Goal: Task Accomplishment & Management: Use online tool/utility

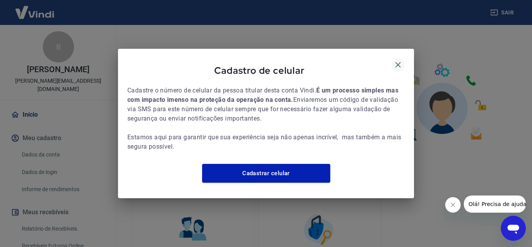
drag, startPoint x: 398, startPoint y: 61, endPoint x: 394, endPoint y: 65, distance: 5.0
click at [398, 62] on icon "button" at bounding box center [398, 64] width 5 height 5
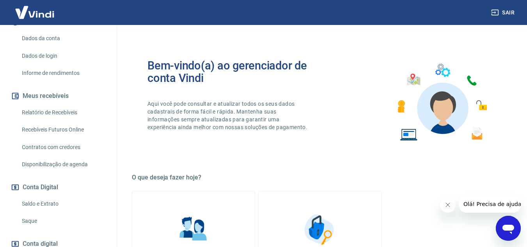
scroll to position [117, 0]
click at [48, 195] on link "Saldo e Extrato" at bounding box center [63, 203] width 88 height 16
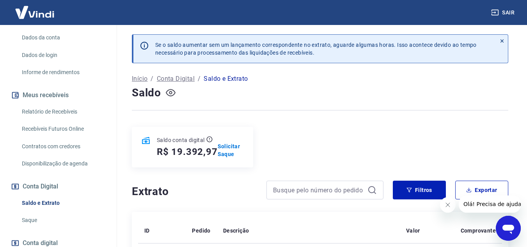
click at [173, 92] on icon "button" at bounding box center [171, 93] width 10 height 10
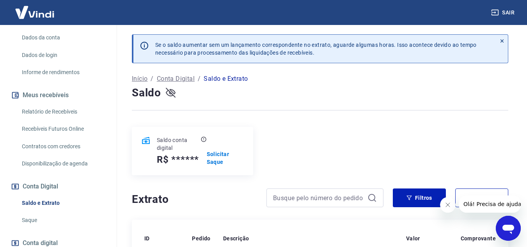
click at [170, 92] on icon "button" at bounding box center [171, 93] width 10 height 10
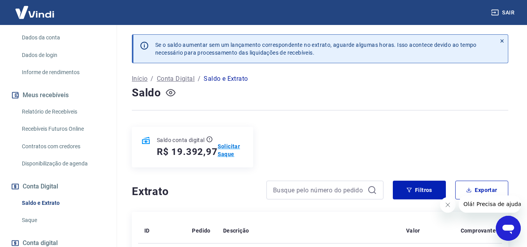
click at [227, 150] on p "Solicitar Saque" at bounding box center [231, 150] width 26 height 16
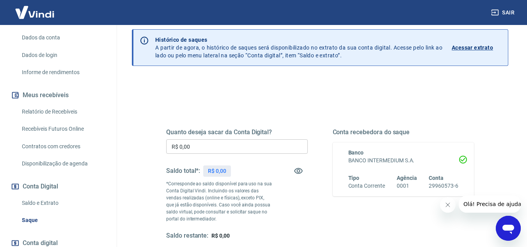
scroll to position [78, 0]
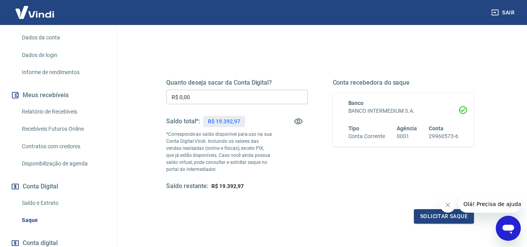
click at [197, 96] on input "R$ 0,00" at bounding box center [237, 97] width 142 height 14
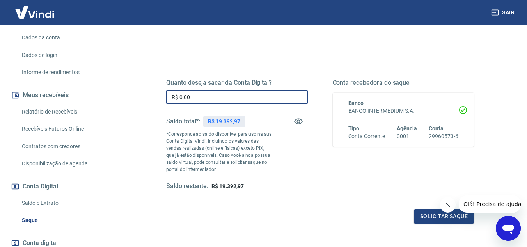
drag, startPoint x: 192, startPoint y: 97, endPoint x: 179, endPoint y: 97, distance: 13.3
click at [179, 97] on input "R$ 0,00" at bounding box center [237, 97] width 142 height 14
click at [180, 95] on input "R$ 193,92" at bounding box center [237, 97] width 142 height 14
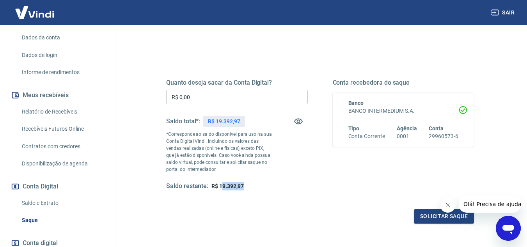
drag, startPoint x: 243, startPoint y: 183, endPoint x: 222, endPoint y: 183, distance: 21.1
click at [222, 183] on div "Saldo restante: R$ 19.392,97" at bounding box center [237, 186] width 142 height 8
drag, startPoint x: 219, startPoint y: 184, endPoint x: 242, endPoint y: 185, distance: 22.6
click at [242, 185] on span "R$ 19.392,97" at bounding box center [227, 186] width 32 height 6
copy span "19.392,97"
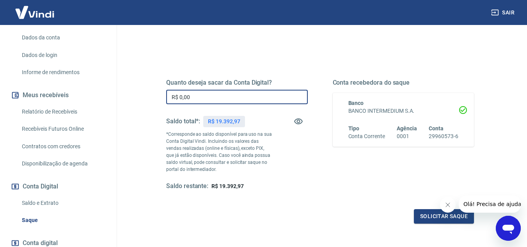
drag, startPoint x: 188, startPoint y: 97, endPoint x: 177, endPoint y: 97, distance: 11.3
click at [177, 97] on input "R$ 0,00" at bounding box center [237, 97] width 142 height 14
paste input "text"
drag, startPoint x: 199, startPoint y: 98, endPoint x: 176, endPoint y: 97, distance: 23.0
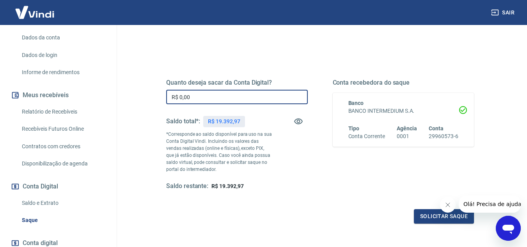
click at [176, 97] on input "R$ 0,00" at bounding box center [237, 97] width 142 height 14
paste input "text"
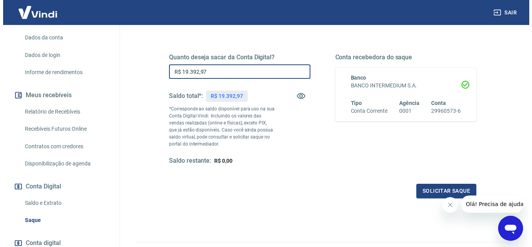
scroll to position [117, 0]
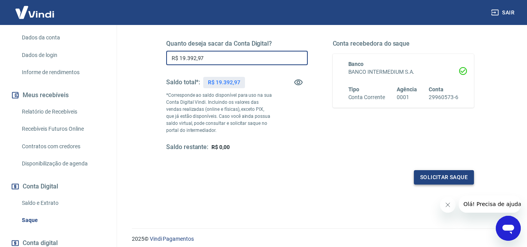
type input "R$ 19.392,97"
click at [433, 175] on button "Solicitar saque" at bounding box center [444, 177] width 60 height 14
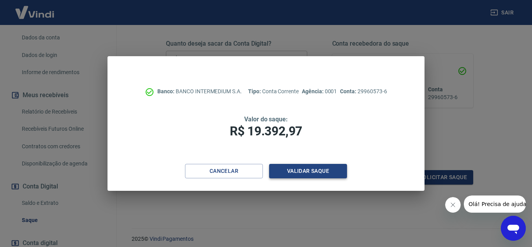
click at [311, 172] on button "Validar saque" at bounding box center [308, 171] width 78 height 14
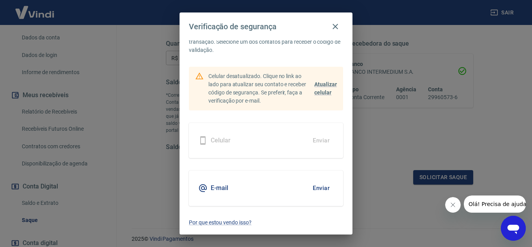
scroll to position [0, 0]
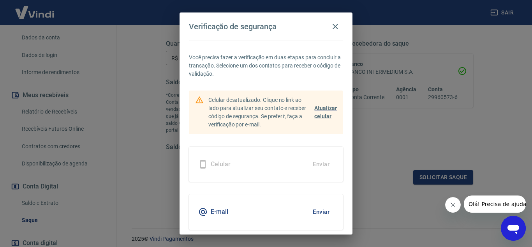
click at [303, 168] on div "Celular Enviar" at bounding box center [266, 164] width 154 height 35
click at [318, 107] on span "Atualizar celular" at bounding box center [326, 112] width 23 height 14
click at [315, 110] on span "Atualizar celular" at bounding box center [326, 112] width 23 height 14
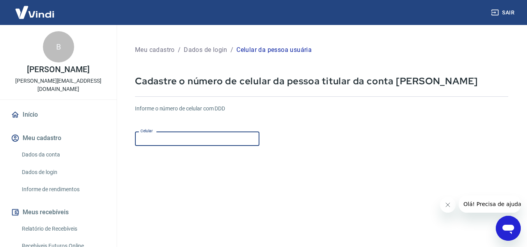
click at [236, 134] on input "Celular" at bounding box center [197, 138] width 124 height 14
type input "[PHONE_NUMBER]"
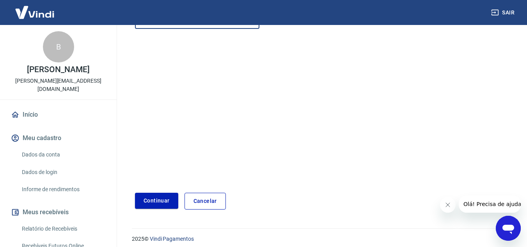
click at [444, 204] on icon "Fechar mensagem da empresa" at bounding box center [447, 205] width 6 height 6
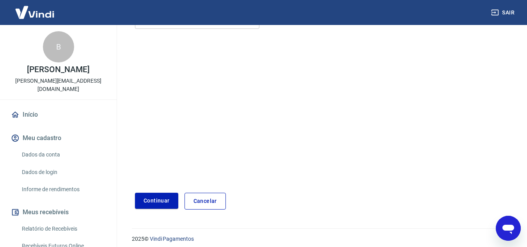
click at [152, 202] on button "Continuar" at bounding box center [156, 201] width 43 height 16
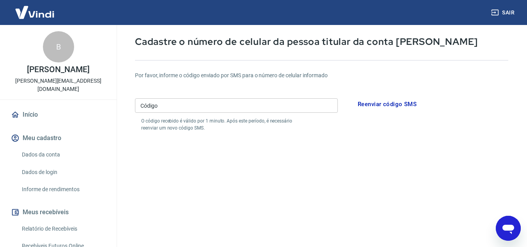
scroll to position [39, 0]
click at [221, 109] on input "Código" at bounding box center [236, 106] width 203 height 14
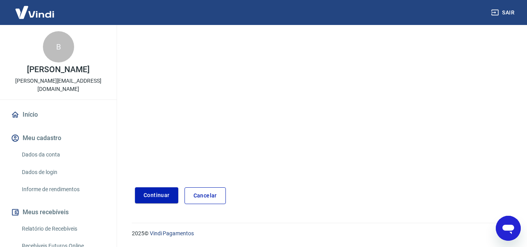
click at [199, 191] on link "Cancelar" at bounding box center [204, 195] width 41 height 17
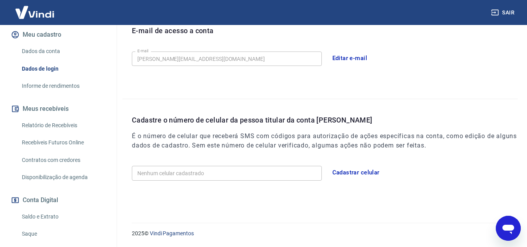
scroll to position [117, 0]
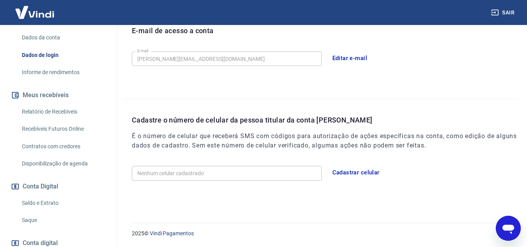
click at [48, 195] on link "Saldo e Extrato" at bounding box center [63, 203] width 88 height 16
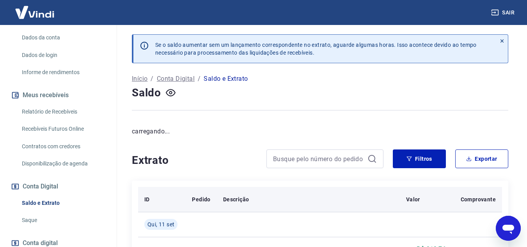
scroll to position [39, 0]
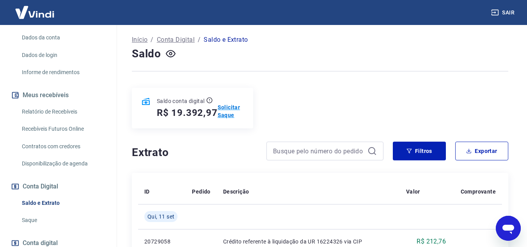
click at [228, 110] on p "Solicitar Saque" at bounding box center [231, 111] width 26 height 16
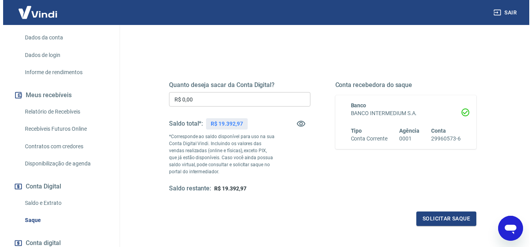
scroll to position [78, 0]
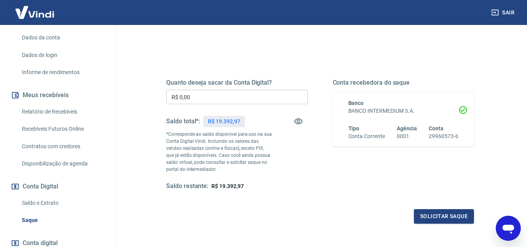
click at [198, 95] on input "R$ 0,00" at bounding box center [237, 97] width 142 height 14
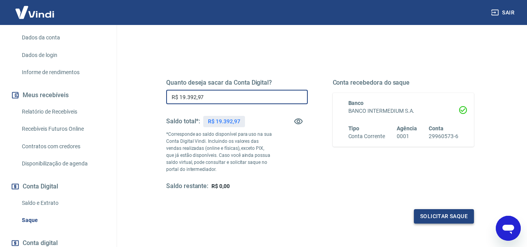
type input "R$ 19.392,97"
click at [428, 222] on button "Solicitar saque" at bounding box center [444, 216] width 60 height 14
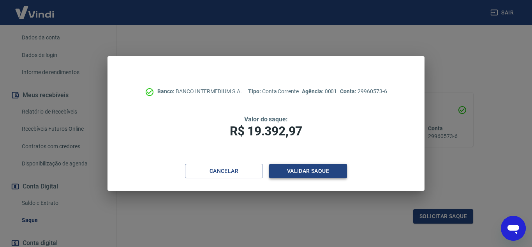
click at [286, 170] on button "Validar saque" at bounding box center [308, 171] width 78 height 14
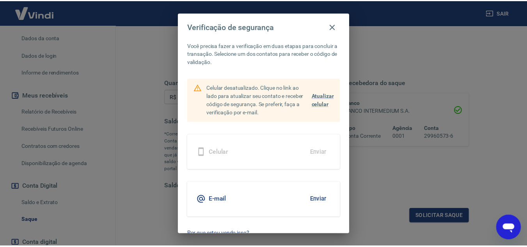
scroll to position [24, 0]
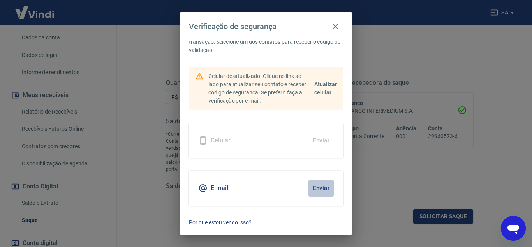
click at [310, 187] on button "Enviar" at bounding box center [321, 188] width 25 height 16
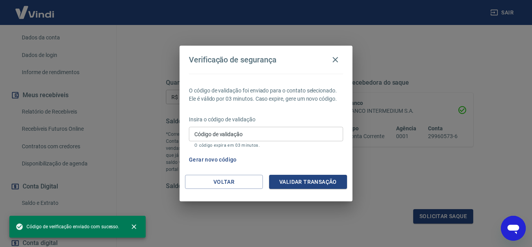
click at [263, 132] on input "Código de validação" at bounding box center [266, 134] width 154 height 14
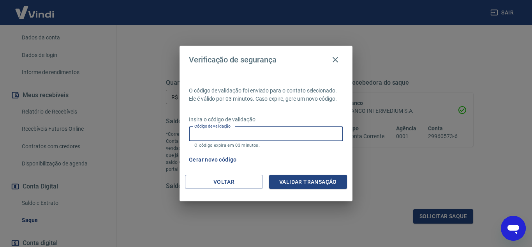
click at [232, 157] on button "Gerar novo código" at bounding box center [213, 159] width 54 height 14
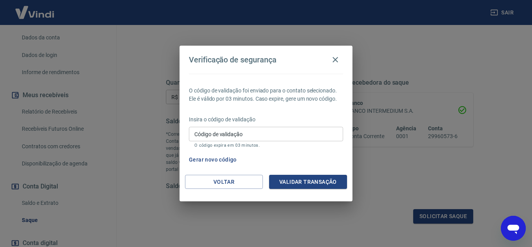
click at [220, 131] on div "Código de validação Código de validação O código expira em 03 minutos." at bounding box center [266, 137] width 154 height 21
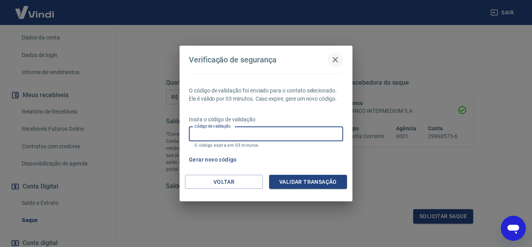
click at [335, 59] on icon "button" at bounding box center [335, 59] width 5 height 5
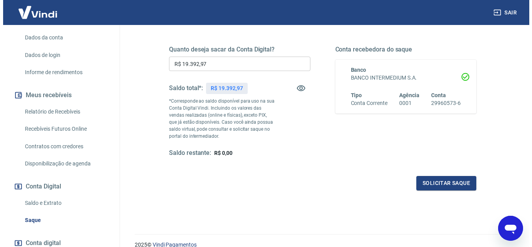
scroll to position [117, 0]
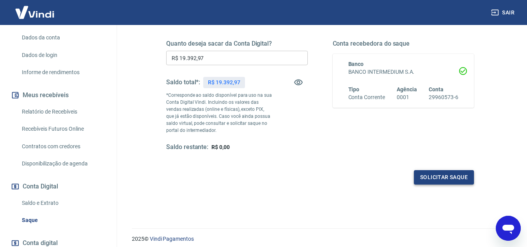
click at [436, 175] on button "Solicitar saque" at bounding box center [444, 177] width 60 height 14
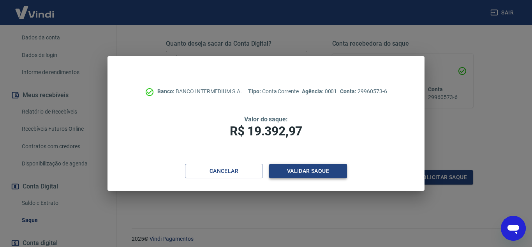
click at [313, 175] on button "Validar saque" at bounding box center [308, 171] width 78 height 14
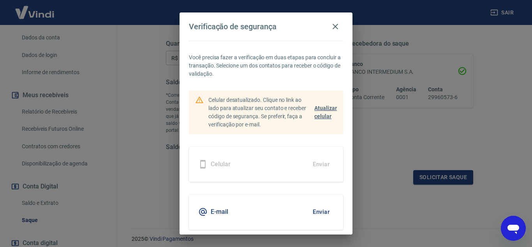
click at [322, 112] on p "Atualizar celular" at bounding box center [326, 112] width 23 height 16
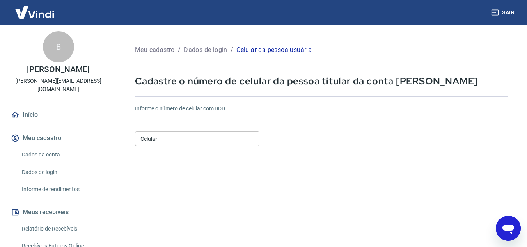
click at [199, 138] on input "Celular" at bounding box center [197, 138] width 124 height 14
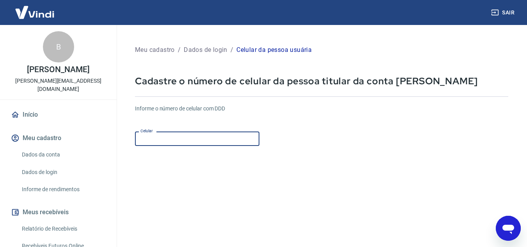
paste input "(31) 9191-4039"
click at [151, 138] on input "(31) 9191-4039" at bounding box center [197, 138] width 124 height 14
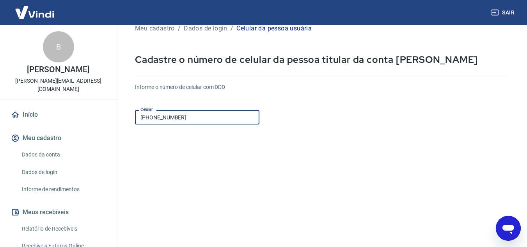
scroll to position [117, 0]
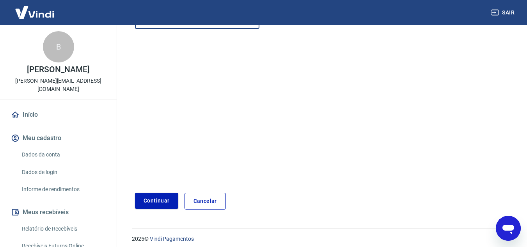
type input "(31) 99191-4039"
click at [167, 194] on button "Continuar" at bounding box center [156, 201] width 43 height 16
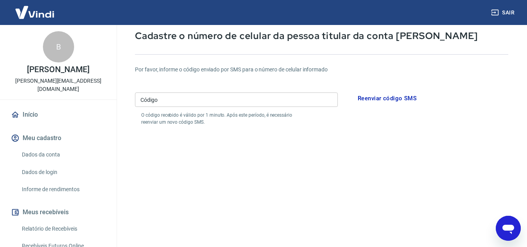
scroll to position [39, 0]
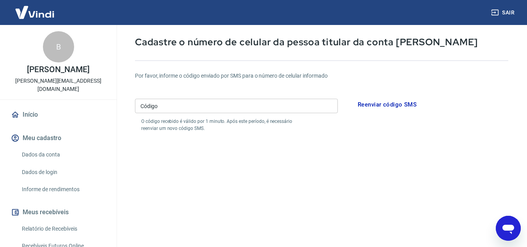
click at [214, 105] on input "Código" at bounding box center [236, 106] width 203 height 14
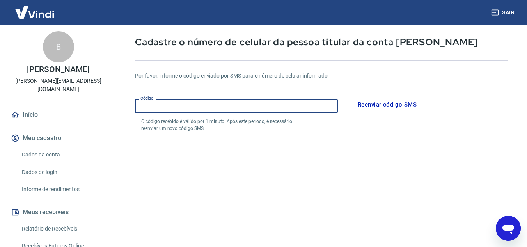
paste input "021608"
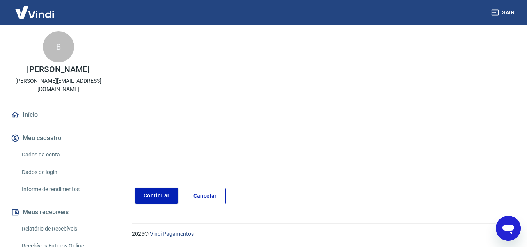
scroll to position [152, 0]
type input "021608"
click at [156, 198] on button "Continuar" at bounding box center [156, 195] width 43 height 16
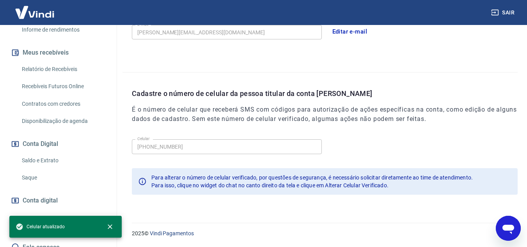
scroll to position [160, 0]
click at [28, 169] on link "Saque" at bounding box center [63, 177] width 88 height 16
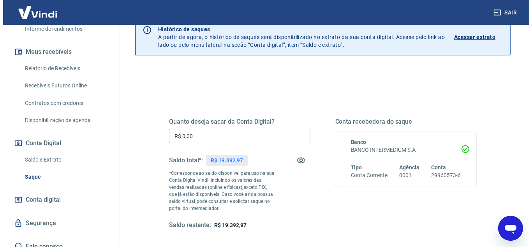
scroll to position [78, 0]
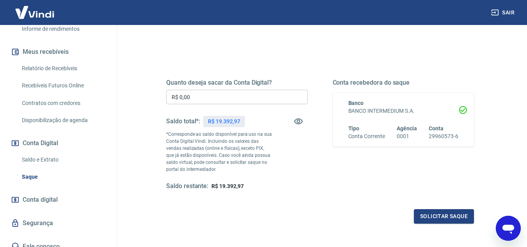
click at [207, 97] on input "R$ 0,00" at bounding box center [237, 97] width 142 height 14
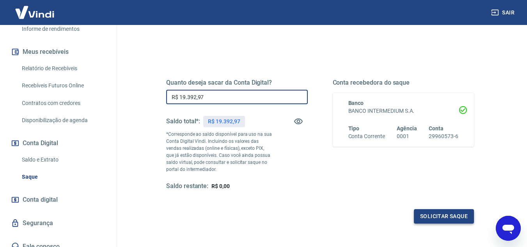
type input "R$ 19.392,97"
click at [423, 212] on button "Solicitar saque" at bounding box center [444, 216] width 60 height 14
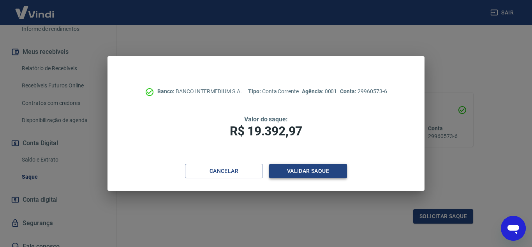
click at [315, 166] on button "Validar saque" at bounding box center [308, 171] width 78 height 14
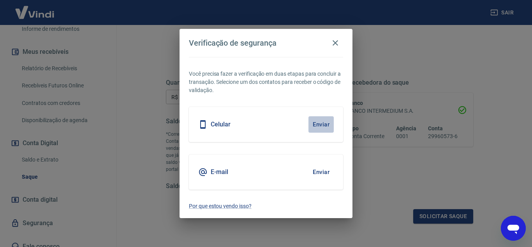
click at [324, 127] on button "Enviar" at bounding box center [321, 124] width 25 height 16
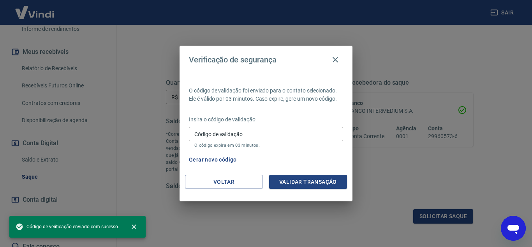
click at [267, 131] on input "Código de validação" at bounding box center [266, 134] width 154 height 14
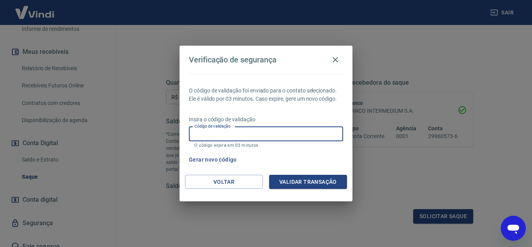
paste input "798134"
type input "798134"
click at [304, 186] on button "Validar transação" at bounding box center [308, 182] width 78 height 14
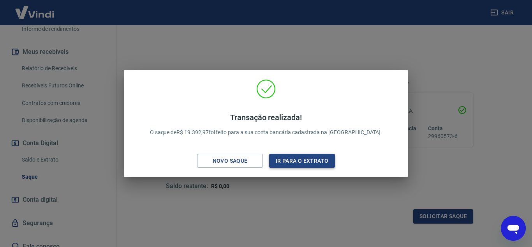
click at [281, 163] on button "Ir para o extrato" at bounding box center [302, 161] width 66 height 14
